Goal: Information Seeking & Learning: Understand process/instructions

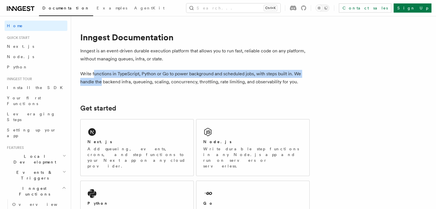
click at [107, 84] on p "Write functions in TypeScript, Python or Go to power background and scheduled j…" at bounding box center [194, 78] width 229 height 16
drag, startPoint x: 89, startPoint y: 69, endPoint x: 103, endPoint y: 82, distance: 18.4
click at [103, 82] on p "Write functions in TypeScript, Python or Go to power background and scheduled j…" at bounding box center [194, 78] width 229 height 16
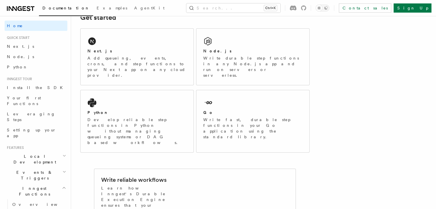
scroll to position [86, 0]
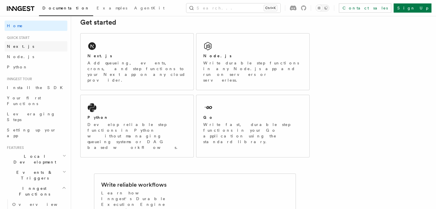
click at [33, 48] on link "Next.js" at bounding box center [36, 46] width 63 height 10
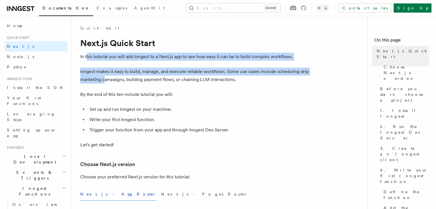
drag, startPoint x: 87, startPoint y: 56, endPoint x: 105, endPoint y: 80, distance: 30.1
click at [105, 80] on p "Inngest makes it easy to build, manage, and execute reliable workflows. Some us…" at bounding box center [194, 76] width 229 height 16
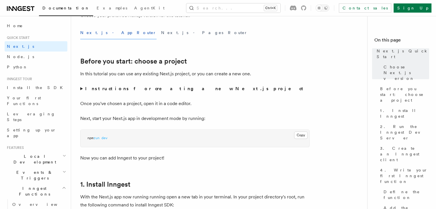
scroll to position [172, 0]
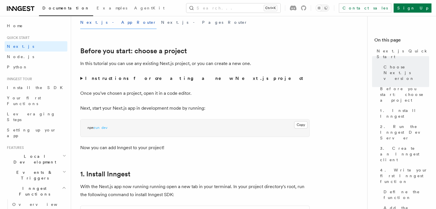
click at [89, 82] on summary "Instructions for creating a new Next.js project" at bounding box center [194, 79] width 229 height 8
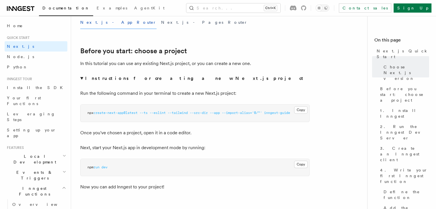
click at [88, 81] on summary "Instructions for creating a new Next.js project" at bounding box center [194, 79] width 229 height 8
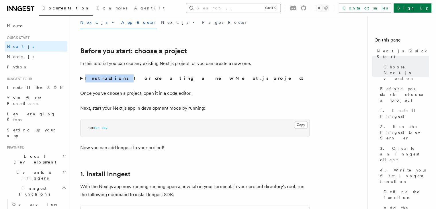
click at [88, 81] on summary "Instructions for creating a new Next.js project" at bounding box center [194, 79] width 229 height 8
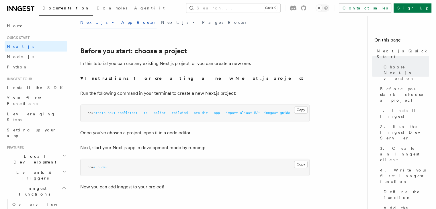
click at [194, 116] on pre "npx create-next-app@latest --ts --eslint --tailwind --src-dir --app --import-al…" at bounding box center [195, 113] width 229 height 17
click at [147, 79] on strong "Instructions for creating a new Next.js project" at bounding box center [195, 78] width 220 height 5
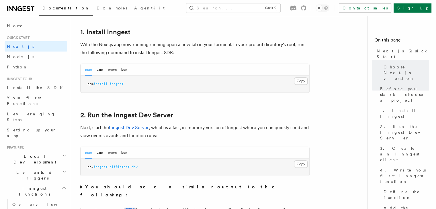
scroll to position [315, 0]
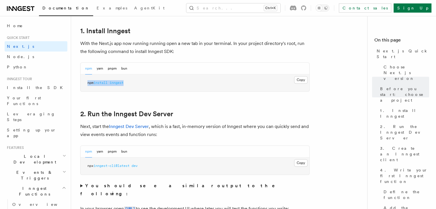
drag, startPoint x: 135, startPoint y: 86, endPoint x: 82, endPoint y: 86, distance: 52.7
click at [82, 86] on pre "npm install inngest" at bounding box center [195, 83] width 229 height 17
click at [145, 86] on pre "npm install inngest" at bounding box center [195, 83] width 229 height 17
drag, startPoint x: 154, startPoint y: 161, endPoint x: 101, endPoint y: 161, distance: 53.0
click at [101, 161] on pre "npx inngest-cli@latest dev" at bounding box center [195, 166] width 229 height 17
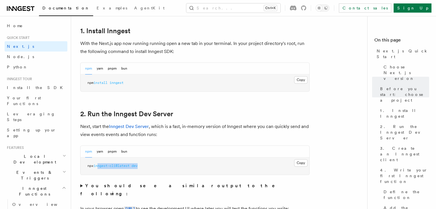
click at [101, 161] on pre "npx inngest-cli@latest dev" at bounding box center [195, 166] width 229 height 17
drag, startPoint x: 157, startPoint y: 161, endPoint x: 96, endPoint y: 162, distance: 61.3
click at [96, 162] on pre "npx inngest-cli@latest dev" at bounding box center [195, 166] width 229 height 17
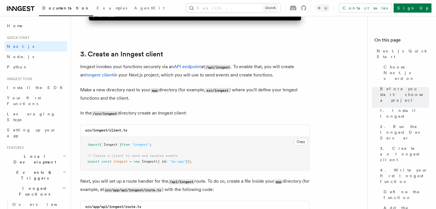
scroll to position [659, 0]
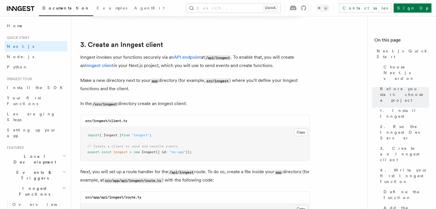
click at [116, 83] on p "Make a new directory next to your app directory (for example, src/inngest ) whe…" at bounding box center [194, 85] width 229 height 16
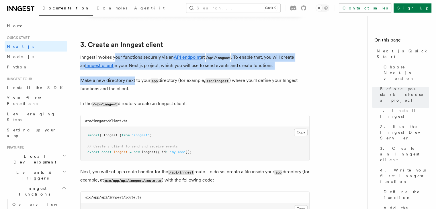
drag, startPoint x: 115, startPoint y: 58, endPoint x: 134, endPoint y: 81, distance: 30.3
click at [134, 81] on p "Make a new directory next to your app directory (for example, src/inngest ) whe…" at bounding box center [194, 85] width 229 height 16
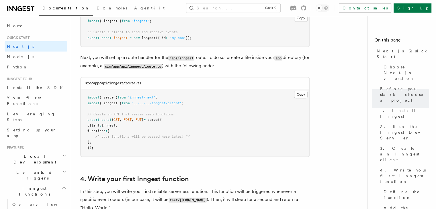
scroll to position [774, 0]
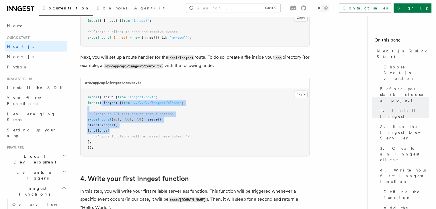
click at [115, 129] on pre "import { serve } from "inngest/next" ; import { inngest } from "../../../innges…" at bounding box center [195, 122] width 229 height 67
drag, startPoint x: 80, startPoint y: 101, endPoint x: 103, endPoint y: 150, distance: 54.6
click at [104, 150] on pre "import { serve } from "inngest/next" ; import { inngest } from "../../../innges…" at bounding box center [195, 122] width 229 height 67
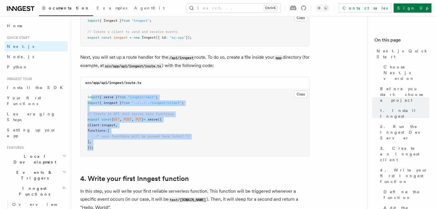
drag, startPoint x: 104, startPoint y: 148, endPoint x: 91, endPoint y: 96, distance: 53.7
click at [91, 96] on pre "import { serve } from "inngest/next" ; import { inngest } from "../../../innges…" at bounding box center [195, 122] width 229 height 67
click at [91, 96] on span "import" at bounding box center [93, 97] width 12 height 4
drag, startPoint x: 82, startPoint y: 89, endPoint x: 116, endPoint y: 151, distance: 71.1
click at [116, 151] on pre "import { serve } from "inngest/next" ; import { inngest } from "../../../innges…" at bounding box center [195, 122] width 229 height 67
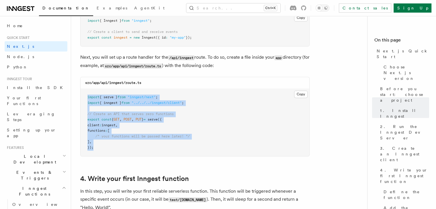
click at [116, 151] on pre "import { serve } from "inngest/next" ; import { inngest } from "../../../innges…" at bounding box center [195, 122] width 229 height 67
drag, startPoint x: 113, startPoint y: 136, endPoint x: 100, endPoint y: 94, distance: 43.8
click at [100, 94] on pre "import { serve } from "inngest/next" ; import { inngest } from "../../../innges…" at bounding box center [195, 122] width 229 height 67
drag, startPoint x: 86, startPoint y: 103, endPoint x: 104, endPoint y: 127, distance: 29.6
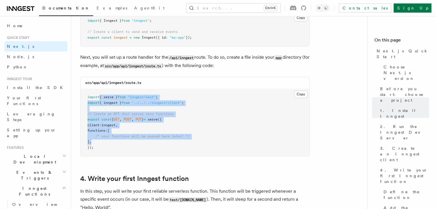
click at [104, 127] on pre "import { serve } from "inngest/next" ; import { inngest } from "../../../innges…" at bounding box center [195, 122] width 229 height 67
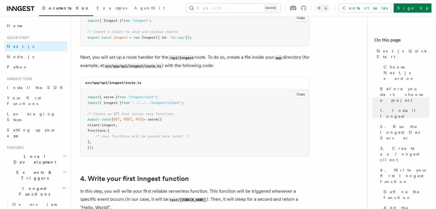
click at [101, 127] on span ":" at bounding box center [100, 125] width 2 height 4
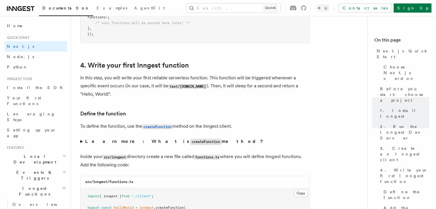
scroll to position [888, 0]
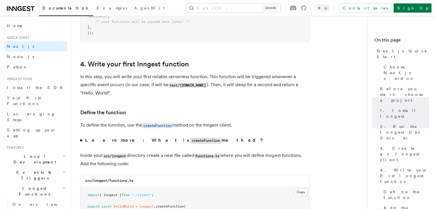
click at [111, 142] on strong "Learn more: What is createFunction method?" at bounding box center [174, 140] width 179 height 5
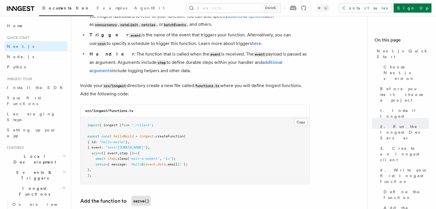
scroll to position [1060, 0]
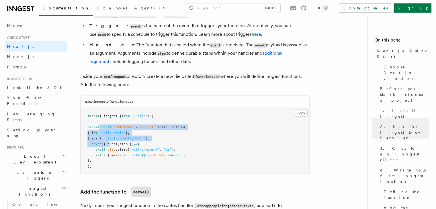
drag, startPoint x: 99, startPoint y: 129, endPoint x: 110, endPoint y: 149, distance: 22.2
click at [110, 149] on pre "import { inngest } from "./client" ; export const helloWorld = inngest .createF…" at bounding box center [195, 140] width 229 height 67
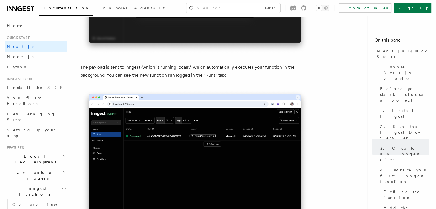
scroll to position [2006, 0]
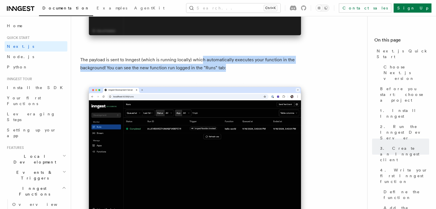
drag, startPoint x: 244, startPoint y: 74, endPoint x: 203, endPoint y: 53, distance: 45.9
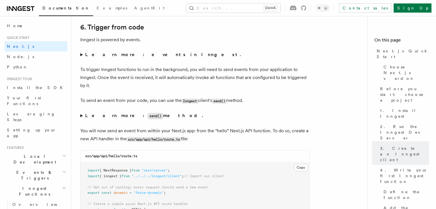
scroll to position [3009, 0]
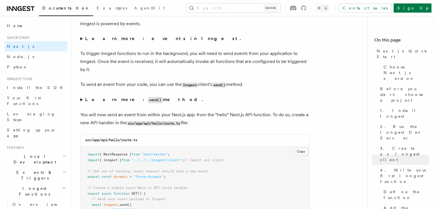
click at [110, 102] on strong "Learn more: send() method." at bounding box center [144, 99] width 119 height 5
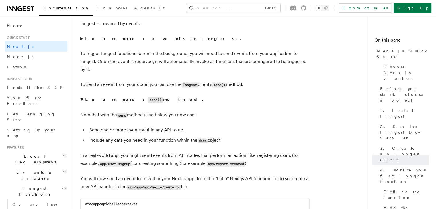
click at [110, 102] on strong "Learn more: send() method." at bounding box center [144, 99] width 119 height 5
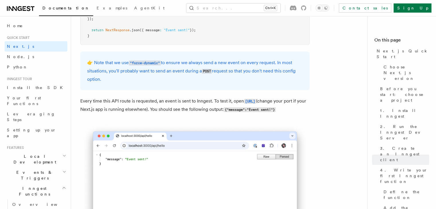
scroll to position [3210, 0]
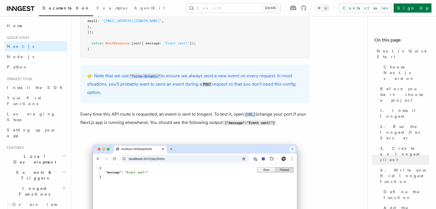
click at [109, 127] on p "Every time this API route is requested, an event is sent to Inngest. To test it…" at bounding box center [194, 118] width 229 height 17
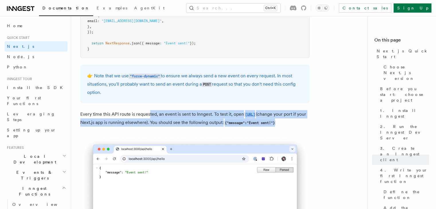
drag, startPoint x: 173, startPoint y: 134, endPoint x: 148, endPoint y: 114, distance: 31.6
click at [148, 114] on p "Every time this API route is requested, an event is sent to Inngest. To test it…" at bounding box center [194, 118] width 229 height 17
click at [160, 127] on p "Every time this API route is requested, an event is sent to Inngest. To test it…" at bounding box center [194, 118] width 229 height 17
click at [224, 125] on code "{"message":"Event sent!"}" at bounding box center [250, 122] width 52 height 5
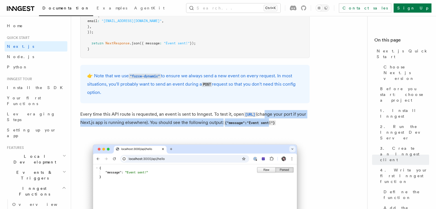
drag, startPoint x: 163, startPoint y: 136, endPoint x: 153, endPoint y: 125, distance: 15.0
click at [153, 125] on p "Every time this API route is requested, an event is sent to Inngest. To test it…" at bounding box center [194, 118] width 229 height 17
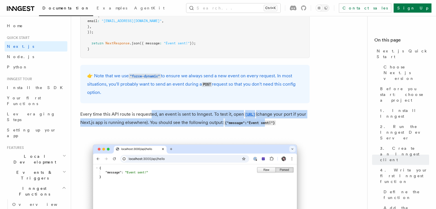
drag, startPoint x: 156, startPoint y: 126, endPoint x: 158, endPoint y: 130, distance: 4.8
click at [158, 127] on p "Every time this API route is requested, an event is sent to Inngest. To test it…" at bounding box center [194, 118] width 229 height 17
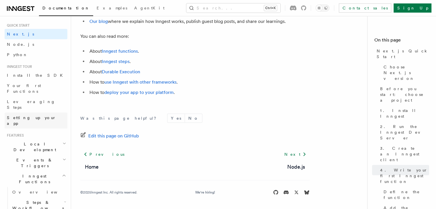
scroll to position [86, 0]
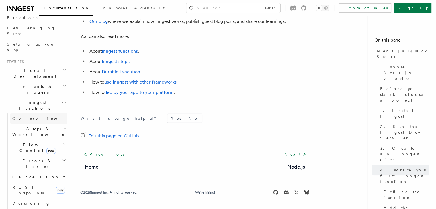
click at [17, 116] on span "Overview" at bounding box center [41, 118] width 59 height 5
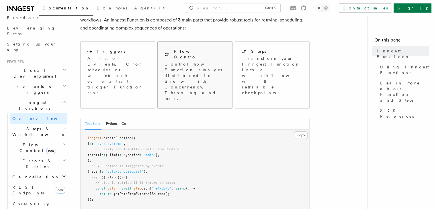
scroll to position [57, 0]
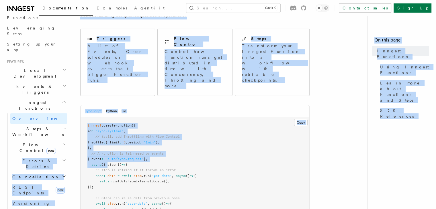
drag, startPoint x: 105, startPoint y: 140, endPoint x: 108, endPoint y: 143, distance: 4.3
click at [108, 163] on span "({ step })" at bounding box center [111, 165] width 20 height 4
drag, startPoint x: 114, startPoint y: 134, endPoint x: 117, endPoint y: 140, distance: 7.0
click at [117, 140] on pre "inngest .createFunction ({ id : "sync-systems" , // Easily add Throttling with …" at bounding box center [195, 176] width 229 height 118
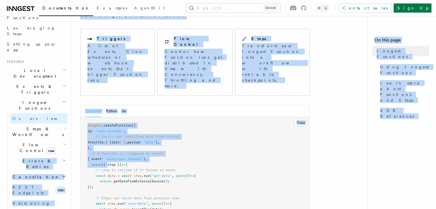
click at [117, 163] on span "({ step })" at bounding box center [111, 165] width 20 height 4
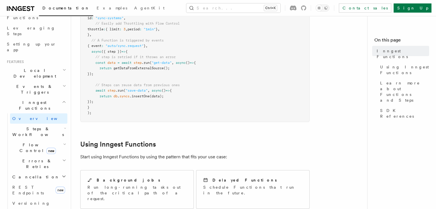
scroll to position [172, 0]
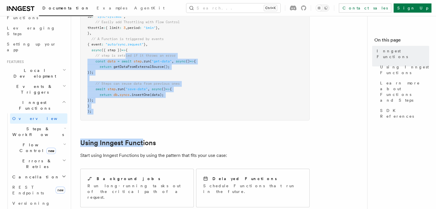
drag, startPoint x: 142, startPoint y: 97, endPoint x: 126, endPoint y: 34, distance: 65.9
click at [126, 54] on span "// step is retried if it throws an error" at bounding box center [135, 56] width 80 height 4
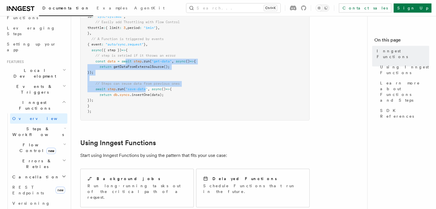
drag, startPoint x: 142, startPoint y: 62, endPoint x: 147, endPoint y: 69, distance: 8.7
click at [147, 69] on pre "inngest .createFunction ({ id : "sync-systems" , // Easily add Throttling with …" at bounding box center [195, 62] width 229 height 118
drag, startPoint x: 149, startPoint y: 82, endPoint x: 134, endPoint y: 50, distance: 35.1
click at [134, 50] on pre "inngest .createFunction ({ id : "sync-systems" , // Easily add Throttling with …" at bounding box center [195, 62] width 229 height 118
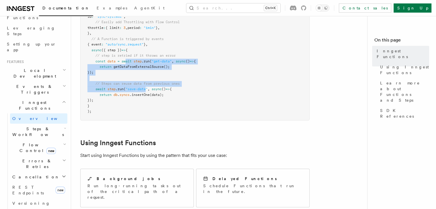
click at [134, 50] on pre "inngest .createFunction ({ id : "sync-systems" , // Easily add Throttling with …" at bounding box center [195, 62] width 229 height 118
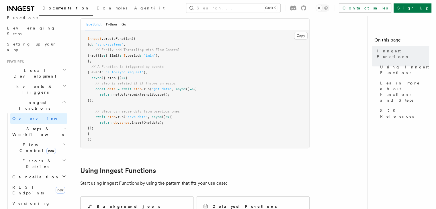
scroll to position [143, 0]
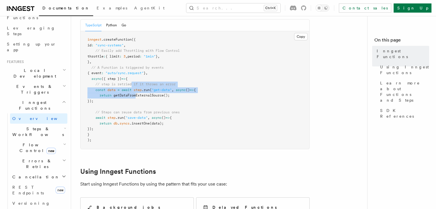
drag, startPoint x: 134, startPoint y: 67, endPoint x: 137, endPoint y: 73, distance: 6.9
click at [137, 73] on pre "inngest .createFunction ({ id : "sync-systems" , // Easily add Throttling with …" at bounding box center [195, 90] width 229 height 118
click at [137, 93] on span "getDataFromExternalSource" at bounding box center [138, 95] width 50 height 4
